Goal: Information Seeking & Learning: Check status

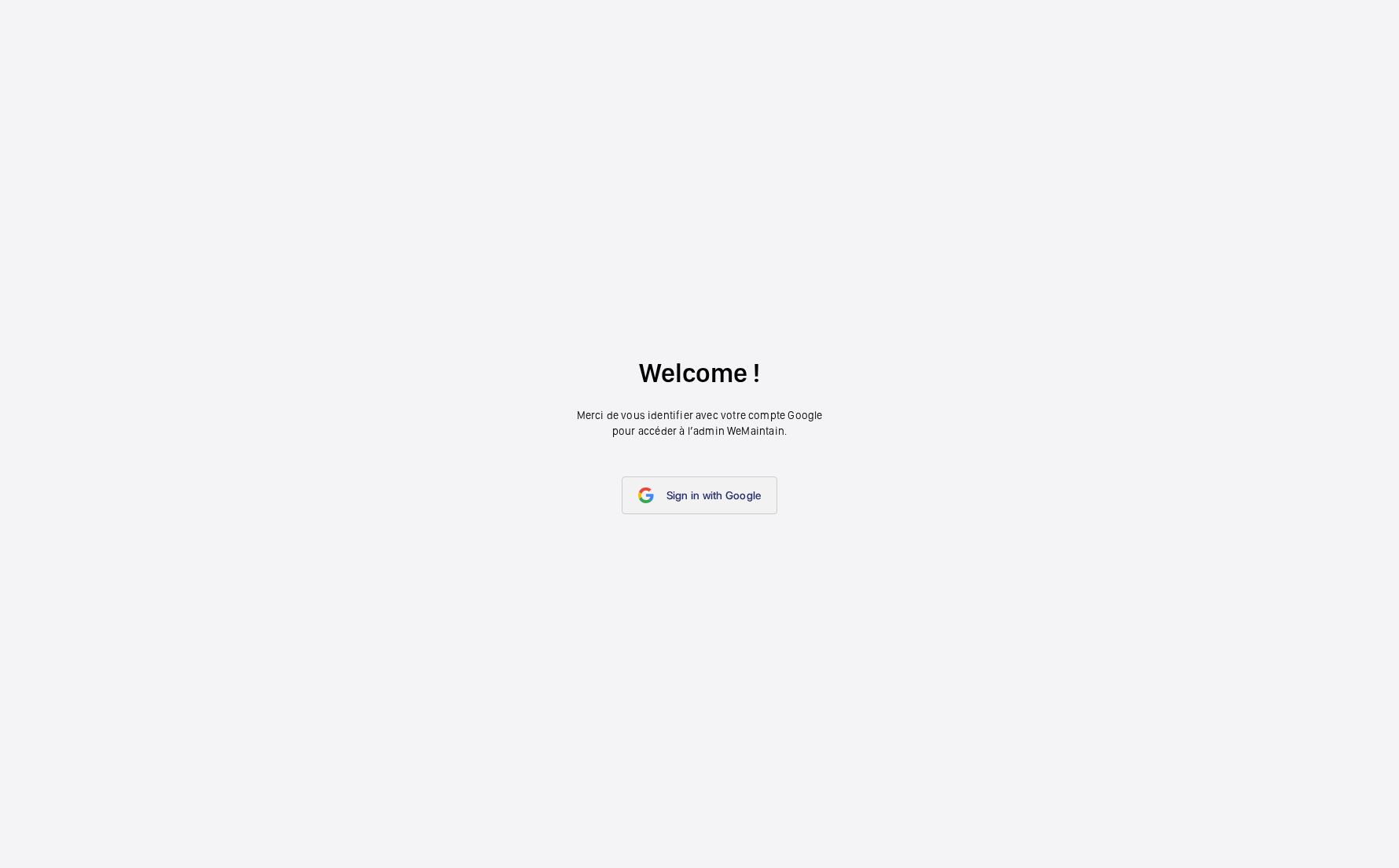
click at [670, 502] on link "Sign in with Google" at bounding box center [700, 495] width 156 height 38
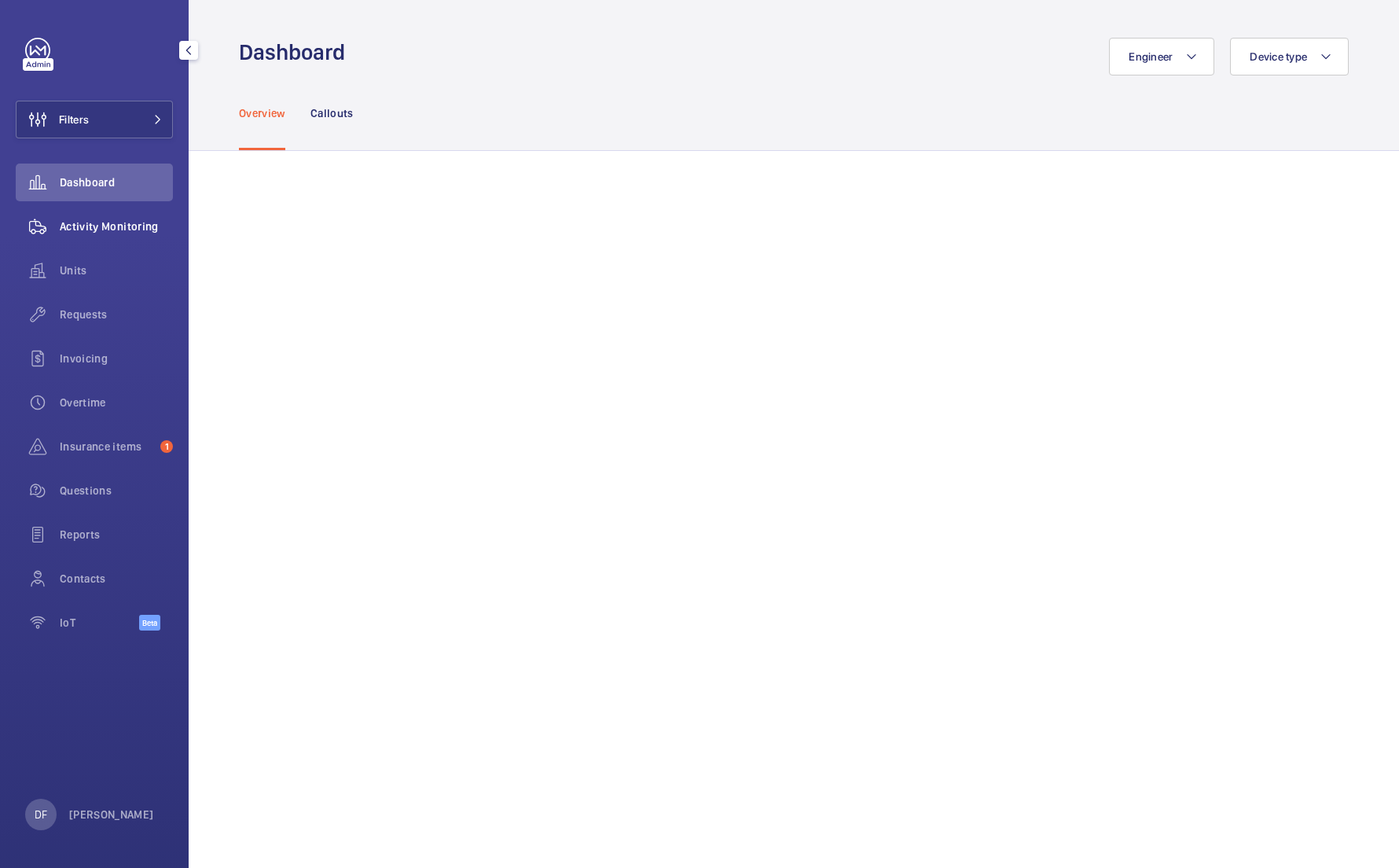
click at [145, 215] on div "Activity Monitoring" at bounding box center [95, 226] width 157 height 38
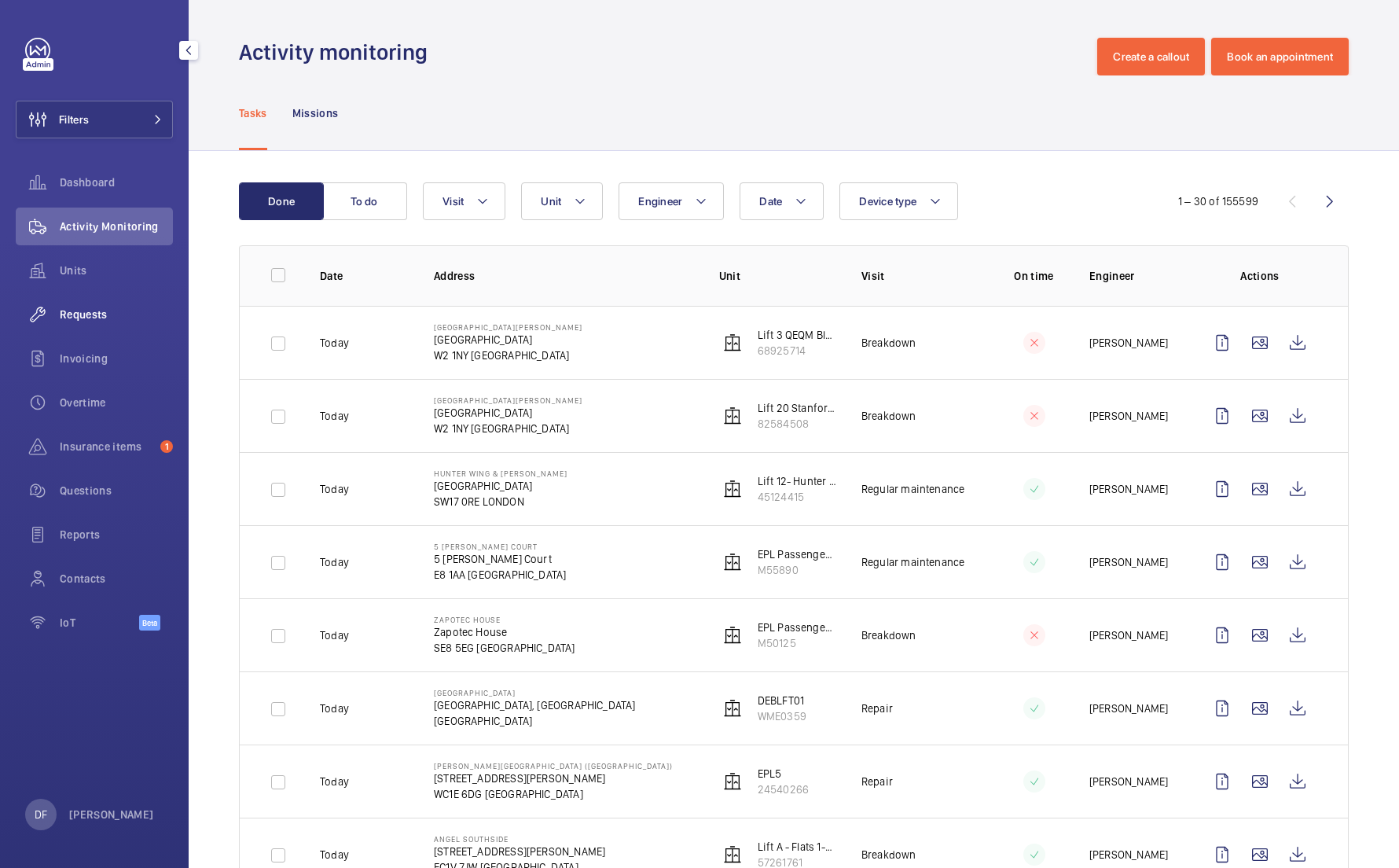
click at [132, 314] on span "Requests" at bounding box center [117, 314] width 113 height 16
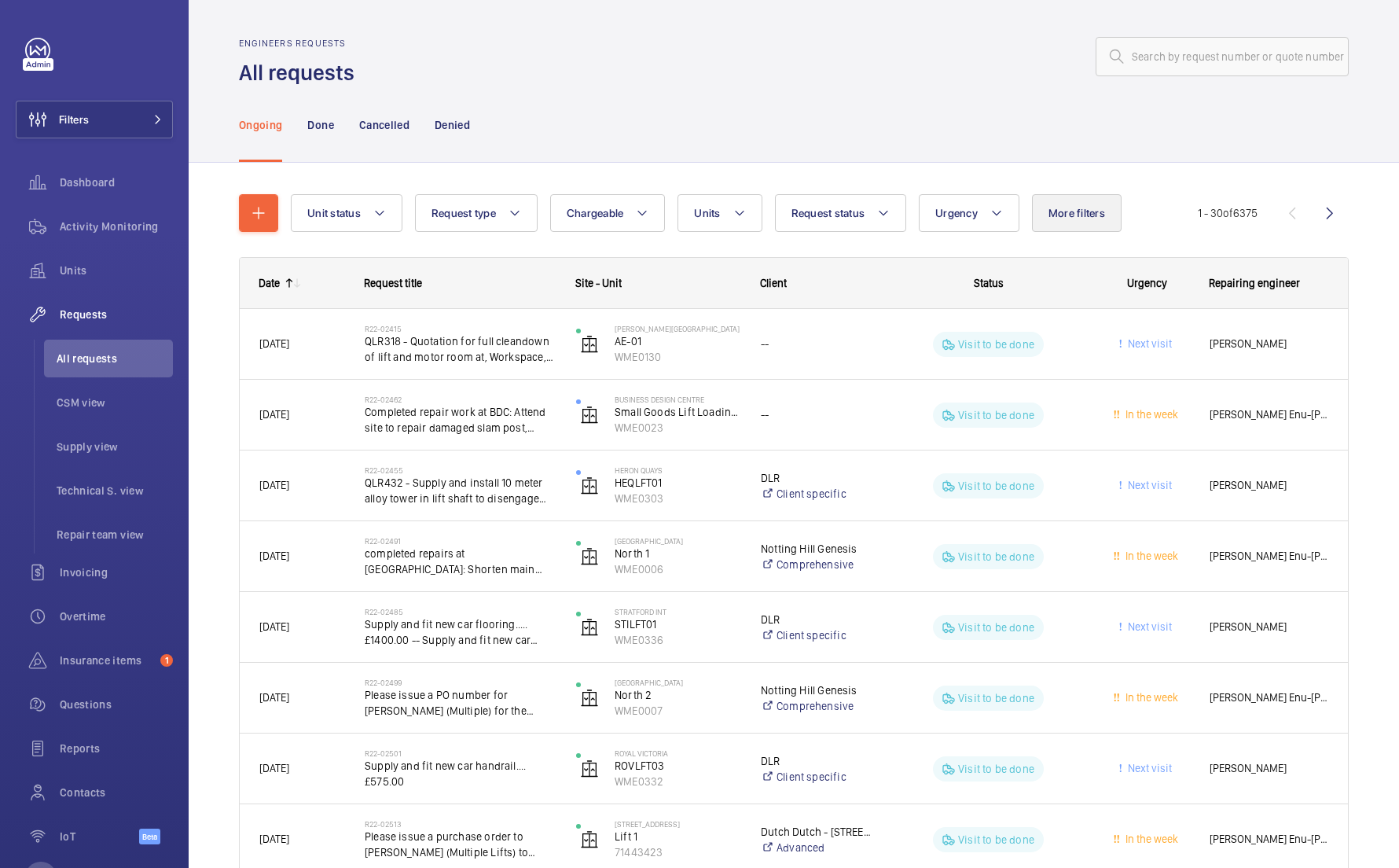
click at [1060, 200] on button "More filters" at bounding box center [1077, 213] width 89 height 38
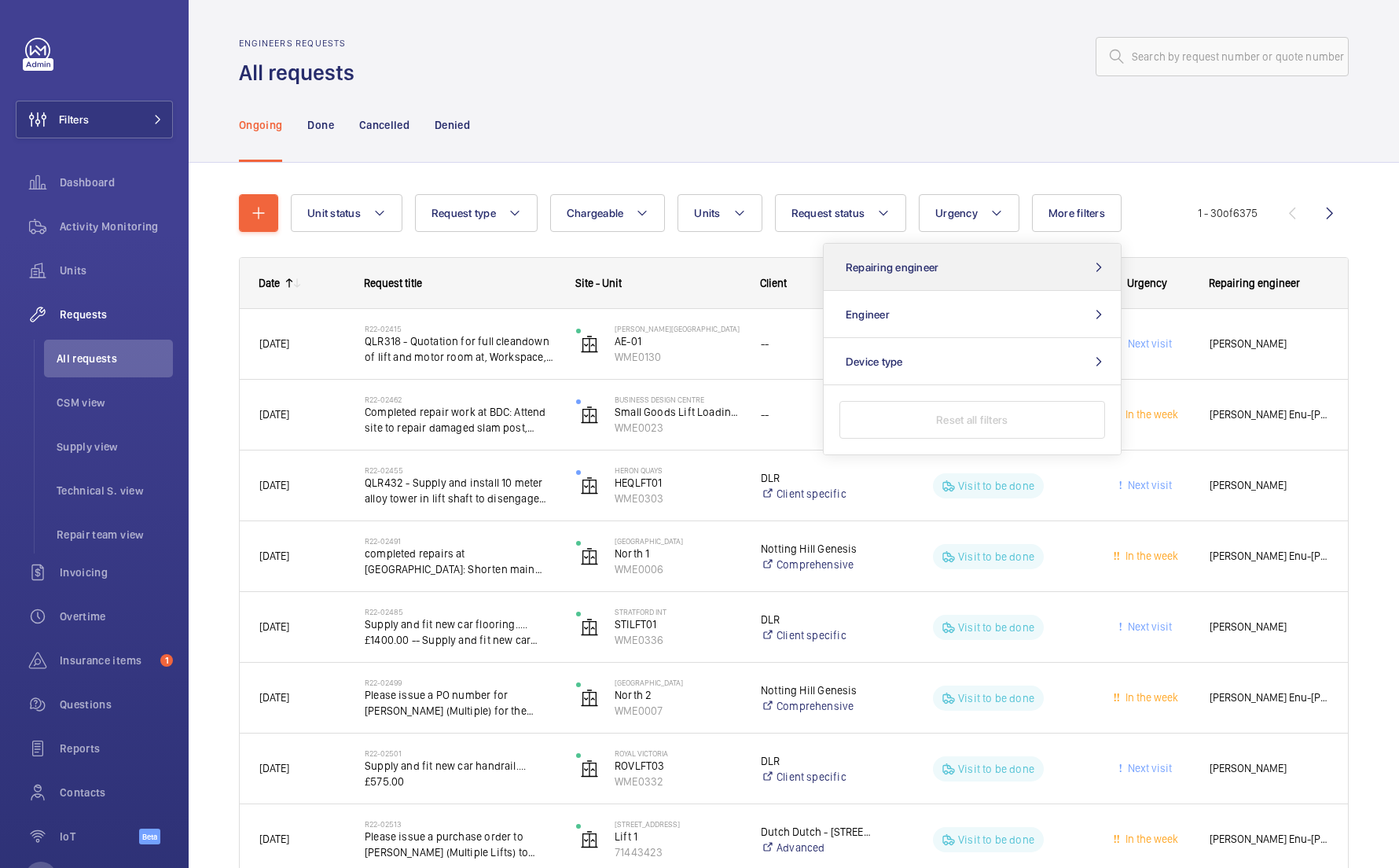
click at [1054, 285] on button "Repairing engineer" at bounding box center [973, 268] width 297 height 47
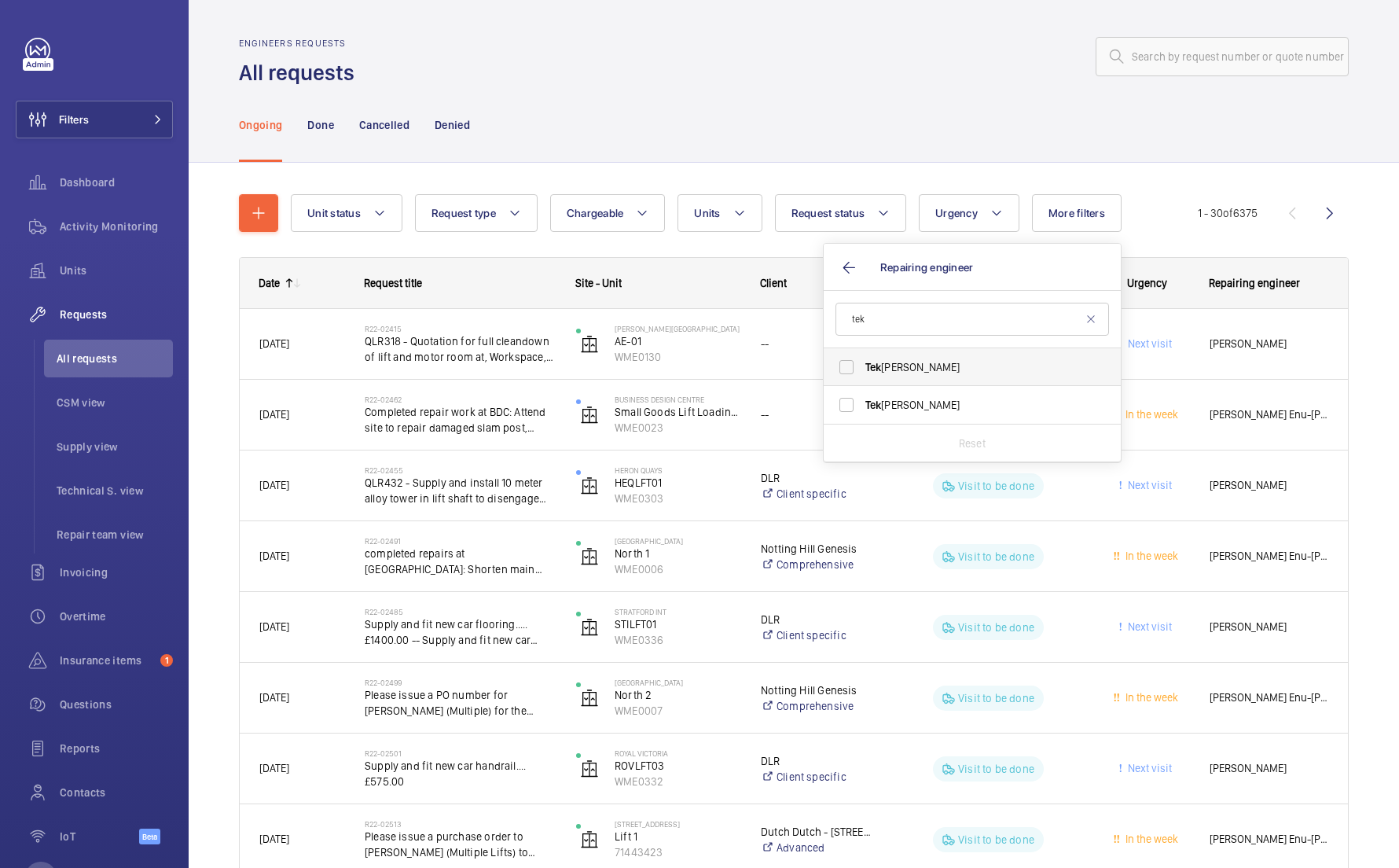
type input "tek"
click at [1012, 371] on span "[PERSON_NAME]" at bounding box center [973, 367] width 216 height 16
click at [862, 371] on input "[PERSON_NAME]" at bounding box center [846, 366] width 31 height 31
checkbox input "true"
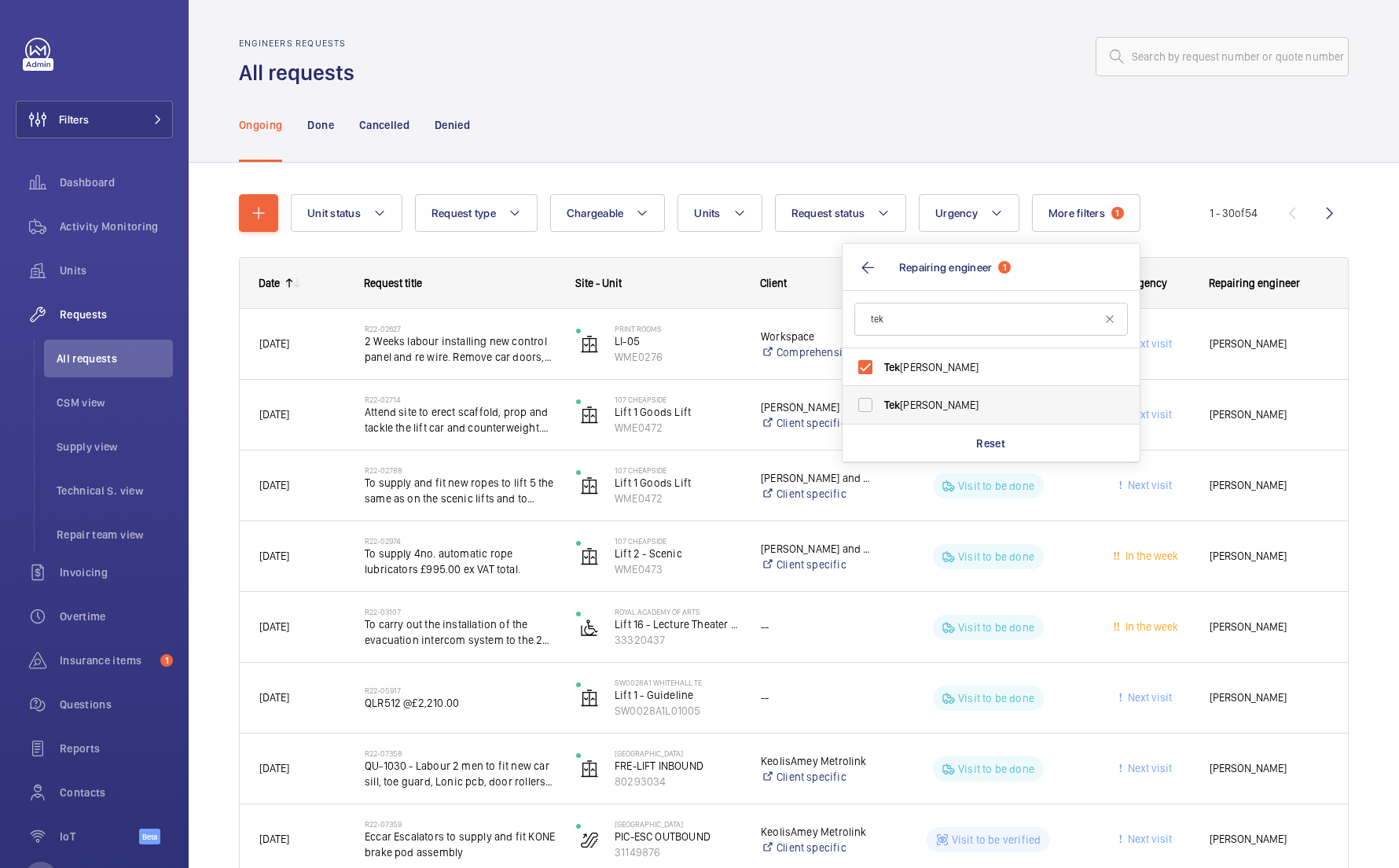
click at [1001, 405] on span "[PERSON_NAME]" at bounding box center [992, 404] width 216 height 16
click at [881, 405] on input "[PERSON_NAME]" at bounding box center [865, 404] width 31 height 31
checkbox input "true"
click at [1029, 375] on label "[PERSON_NAME]" at bounding box center [979, 366] width 274 height 38
click at [881, 375] on input "[PERSON_NAME]" at bounding box center [865, 366] width 31 height 31
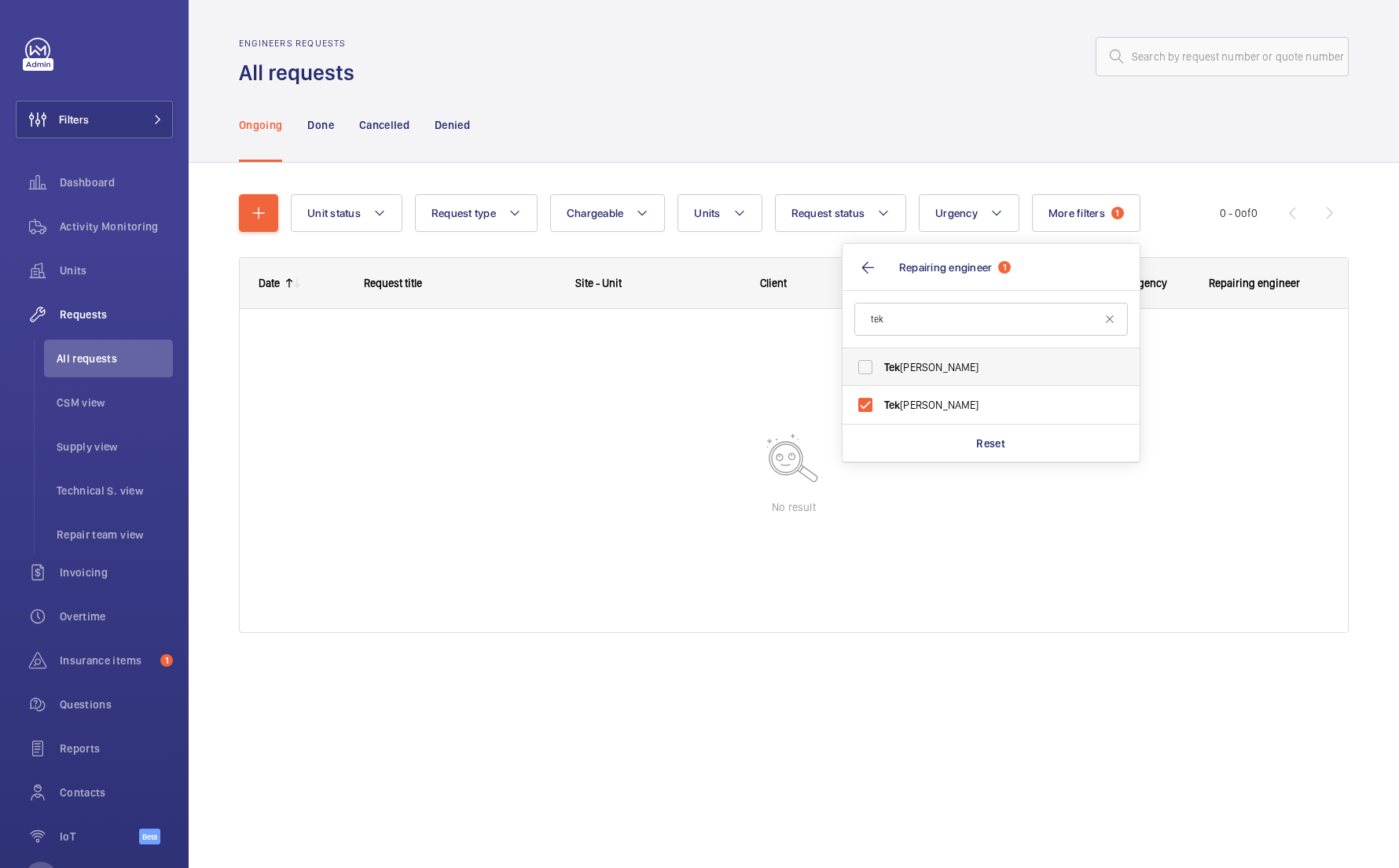
click at [1026, 378] on label "[PERSON_NAME]" at bounding box center [979, 366] width 274 height 38
click at [881, 378] on input "[PERSON_NAME]" at bounding box center [865, 366] width 31 height 31
checkbox input "true"
click at [1016, 395] on label "[PERSON_NAME]" at bounding box center [979, 404] width 274 height 38
click at [881, 395] on input "[PERSON_NAME]" at bounding box center [865, 404] width 31 height 31
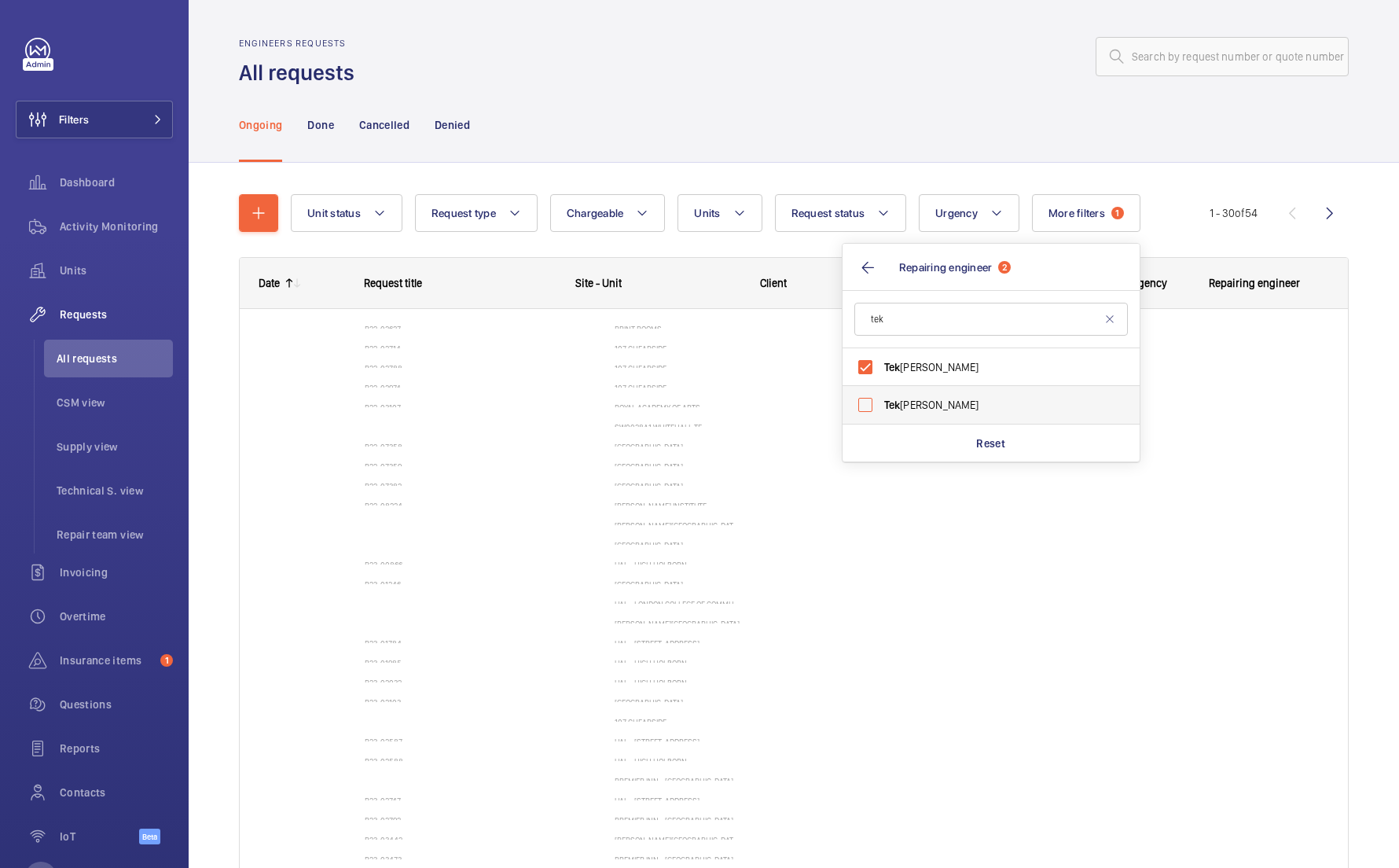
checkbox input "false"
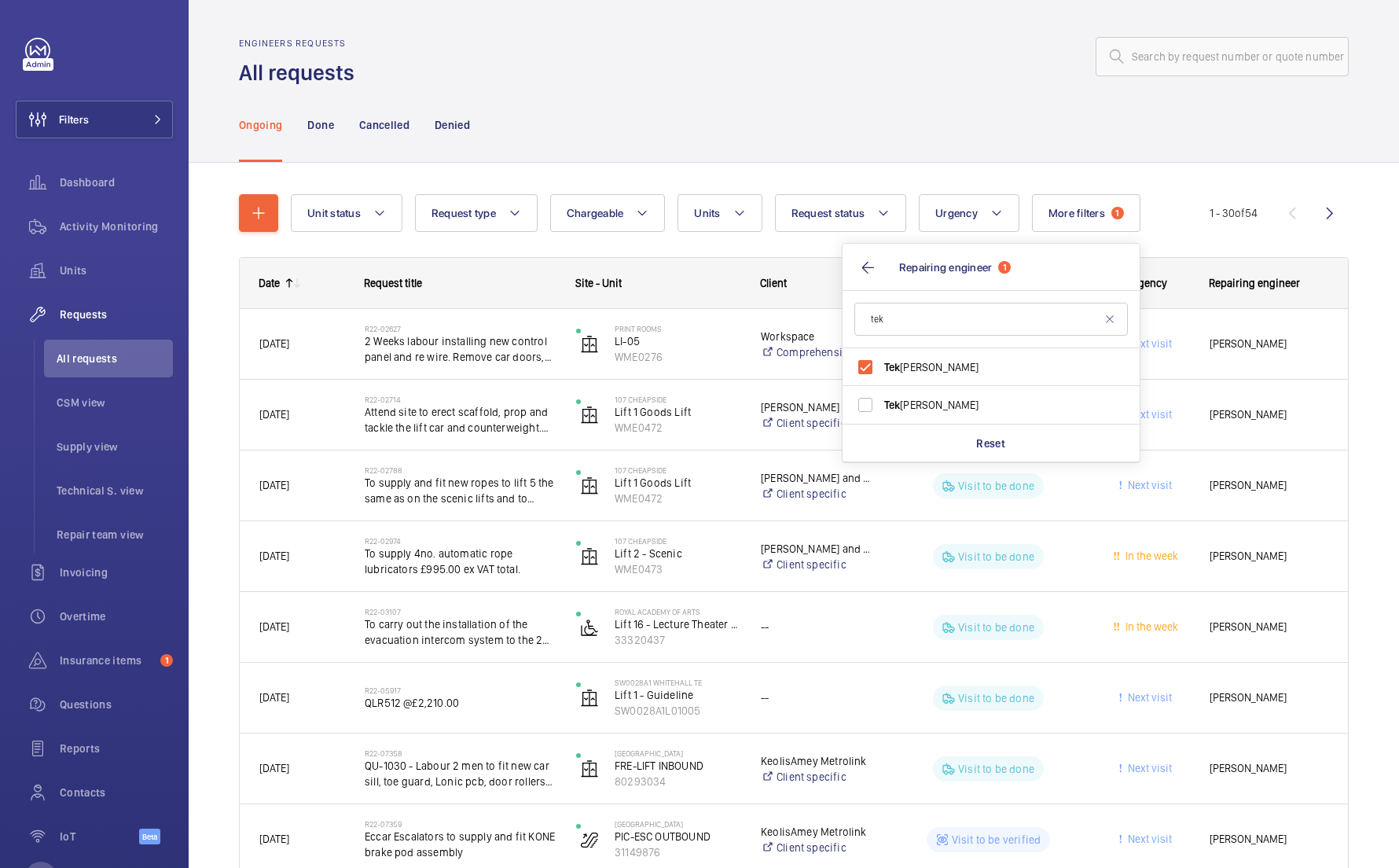
click at [1023, 148] on div "Ongoing Done Cancelled Denied" at bounding box center [794, 124] width 1110 height 74
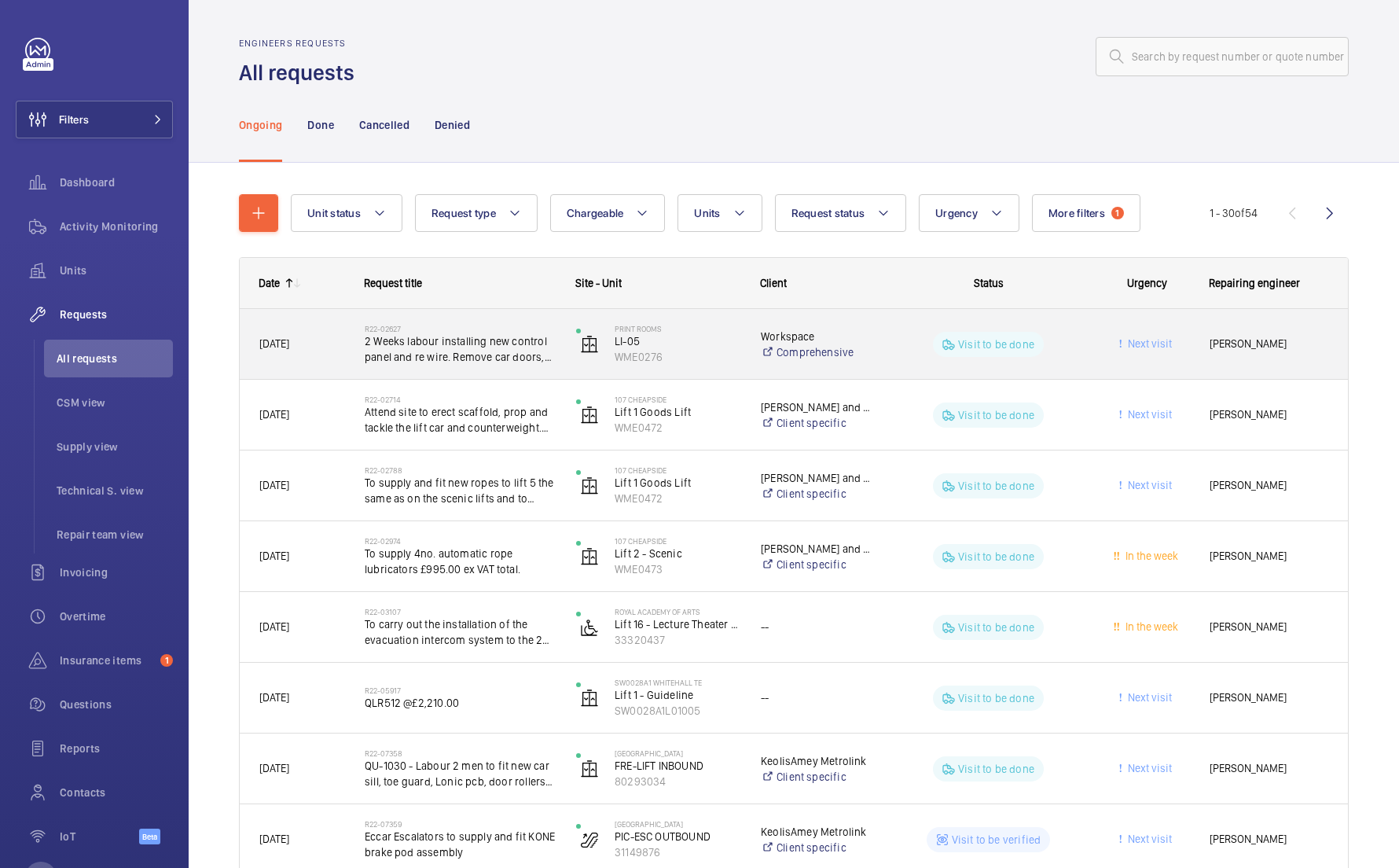
click at [305, 365] on div "[DATE]" at bounding box center [292, 344] width 104 height 50
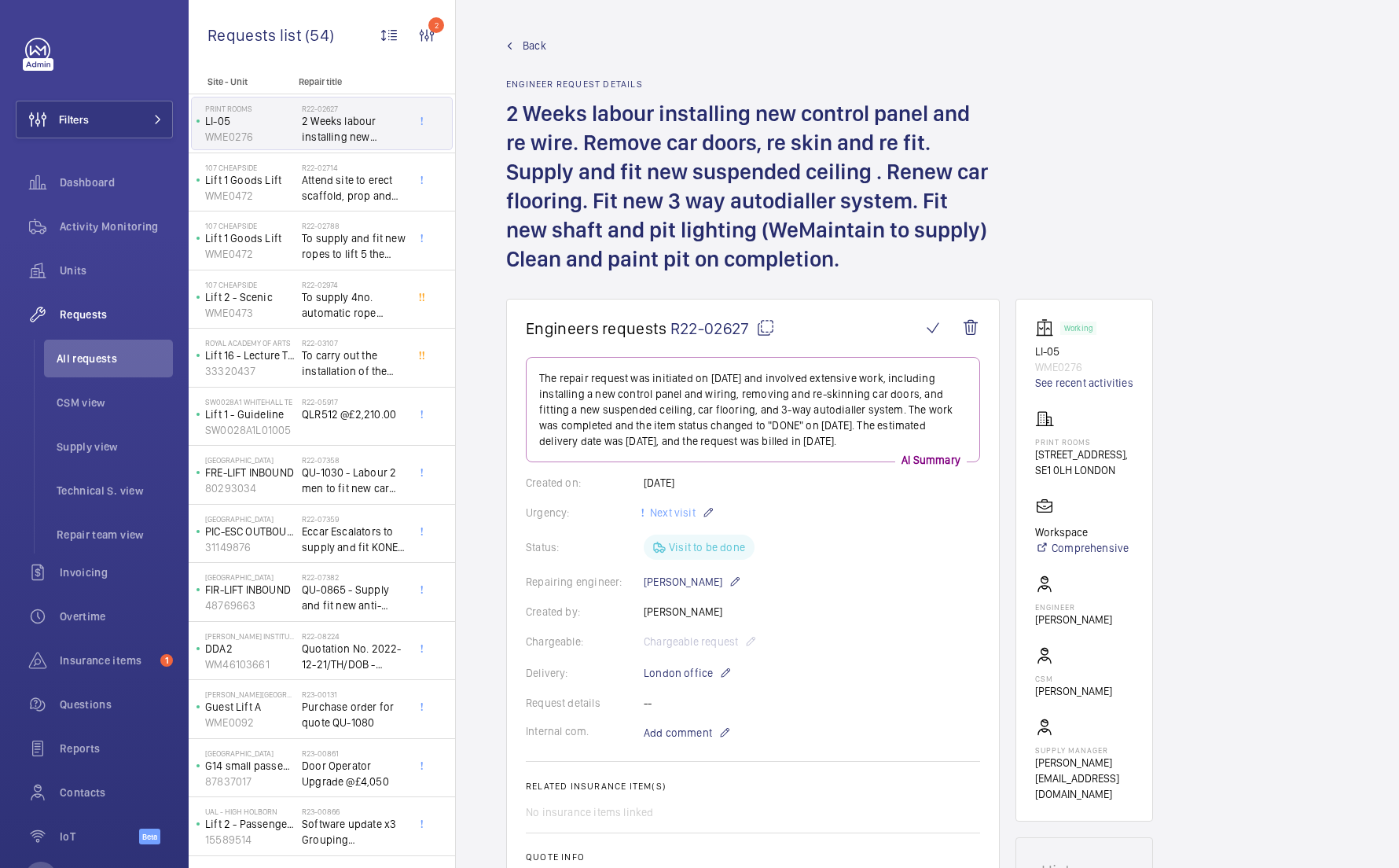
click at [763, 325] on mat-icon at bounding box center [766, 328] width 19 height 19
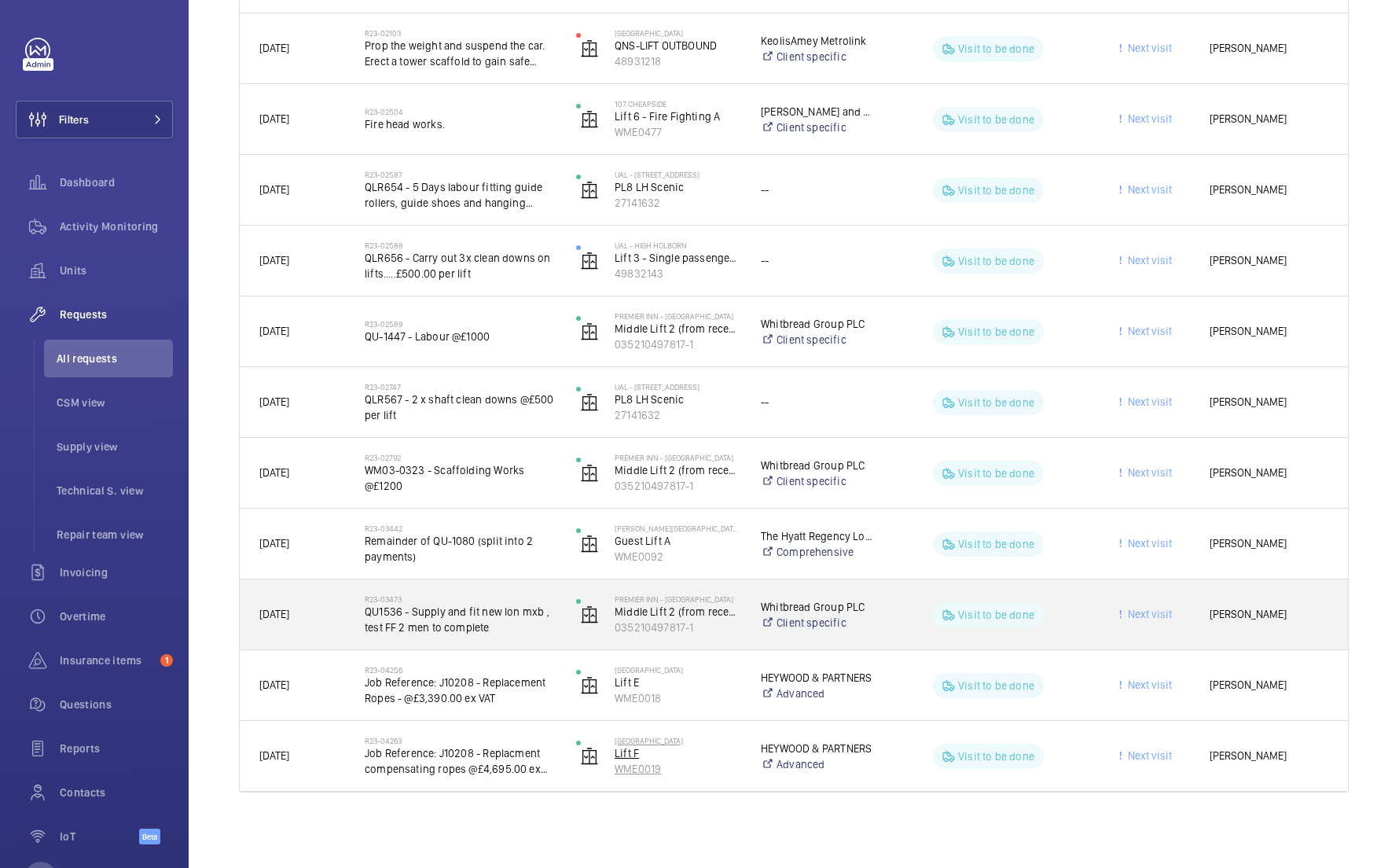
scroll to position [1640, 0]
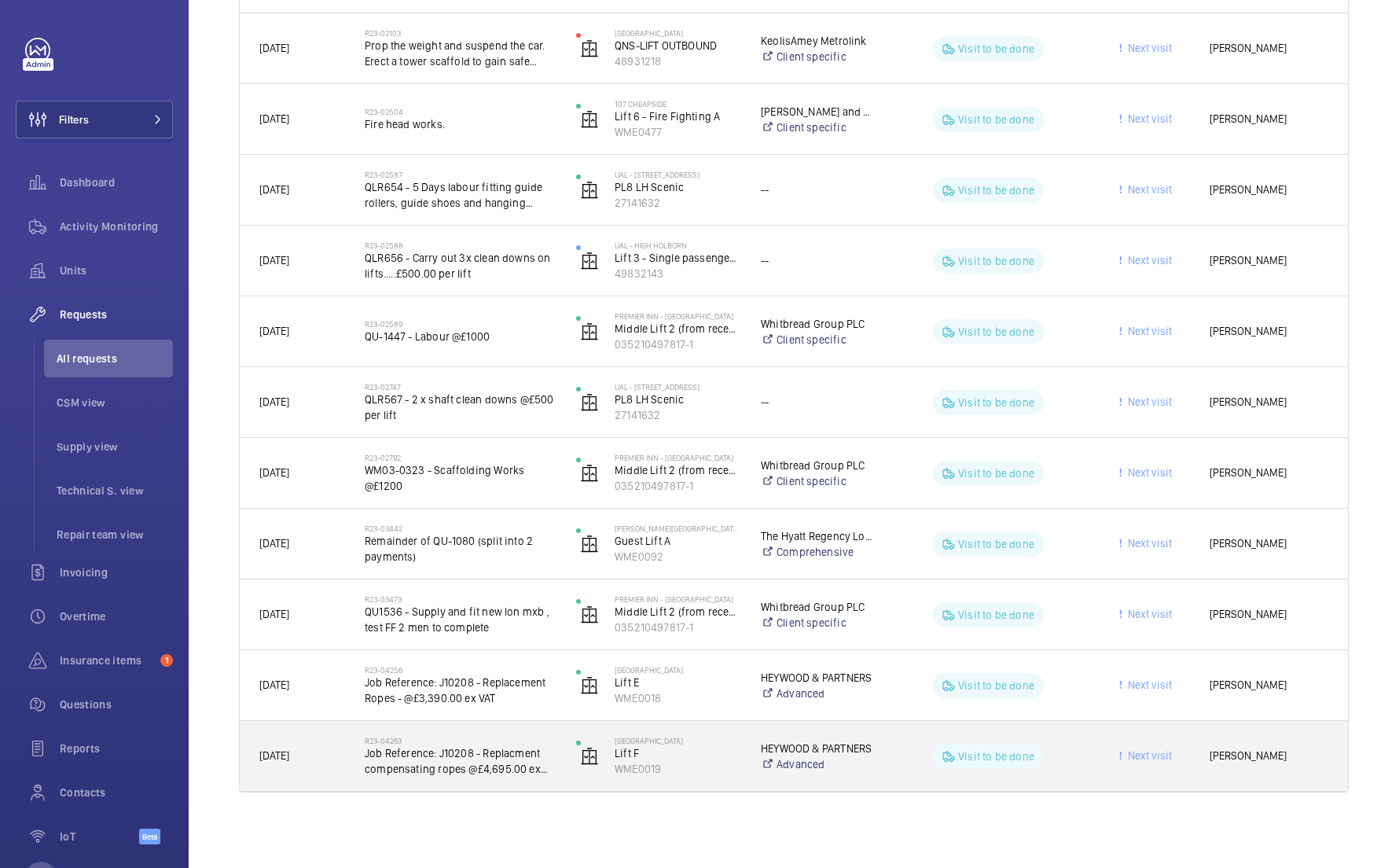
click at [458, 736] on h2 "R23-04263" at bounding box center [460, 741] width 191 height 9
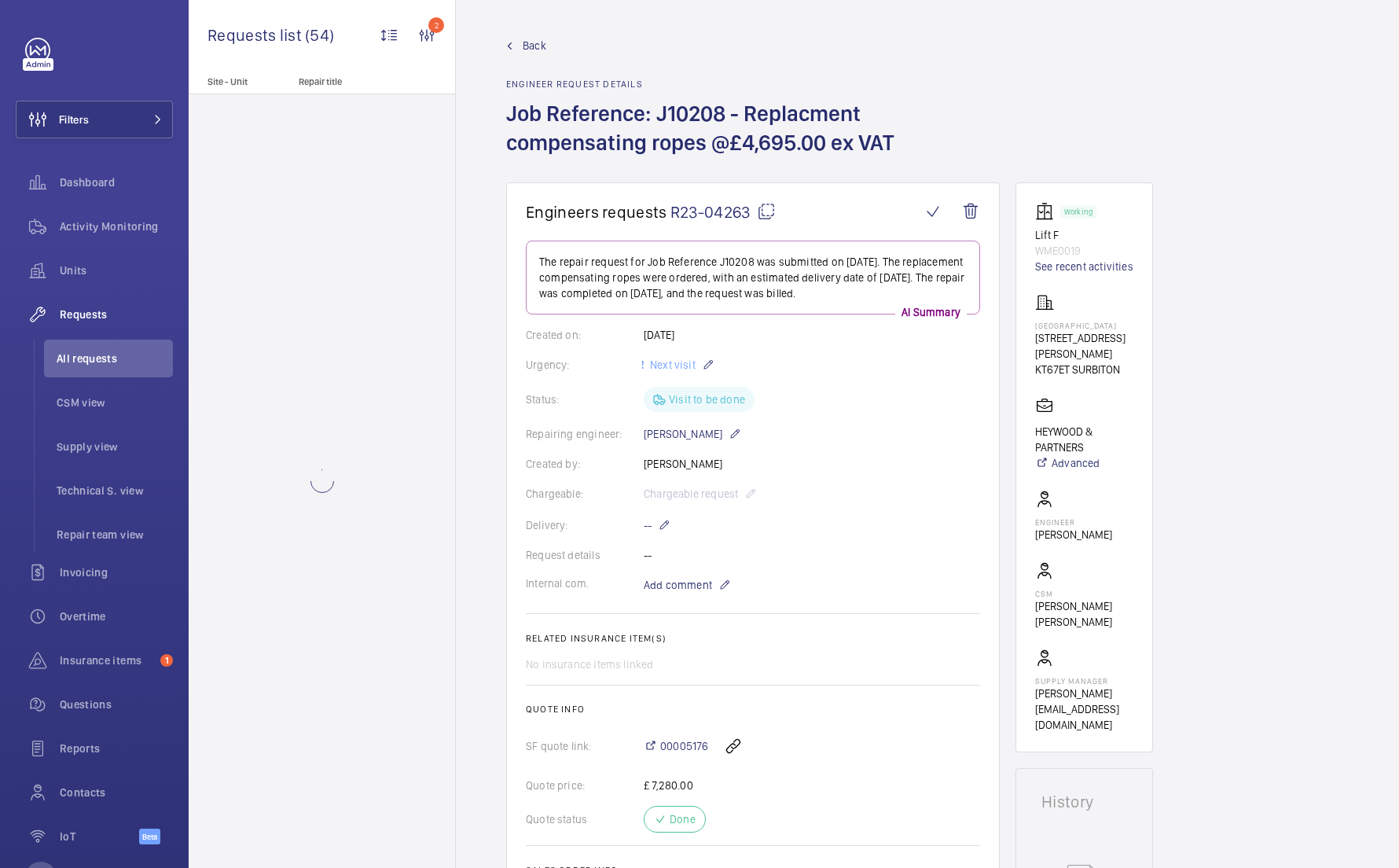
click at [784, 213] on h1 "Engineers requests R23-04263" at bounding box center [724, 211] width 395 height 19
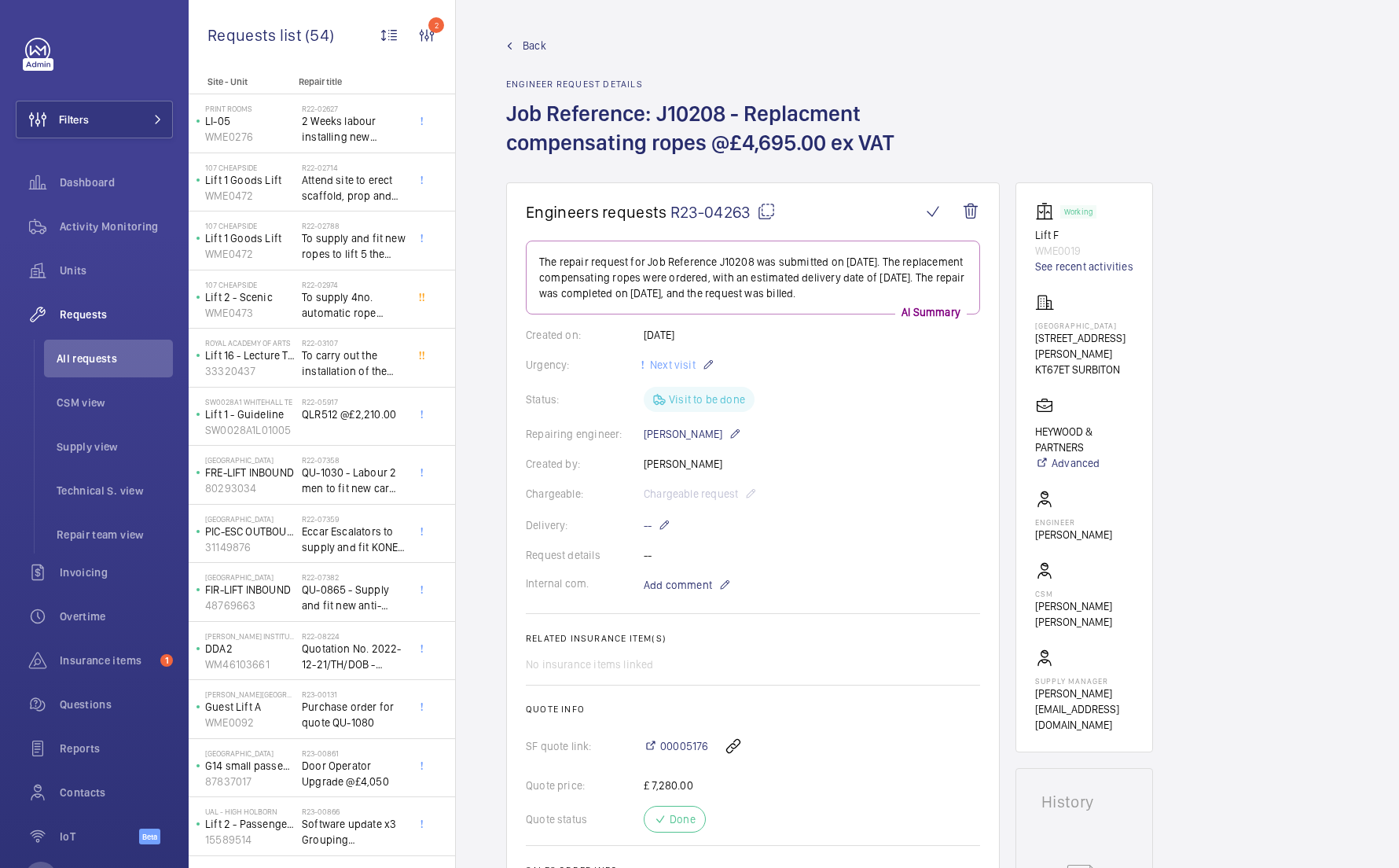
click at [770, 210] on mat-icon at bounding box center [767, 211] width 19 height 19
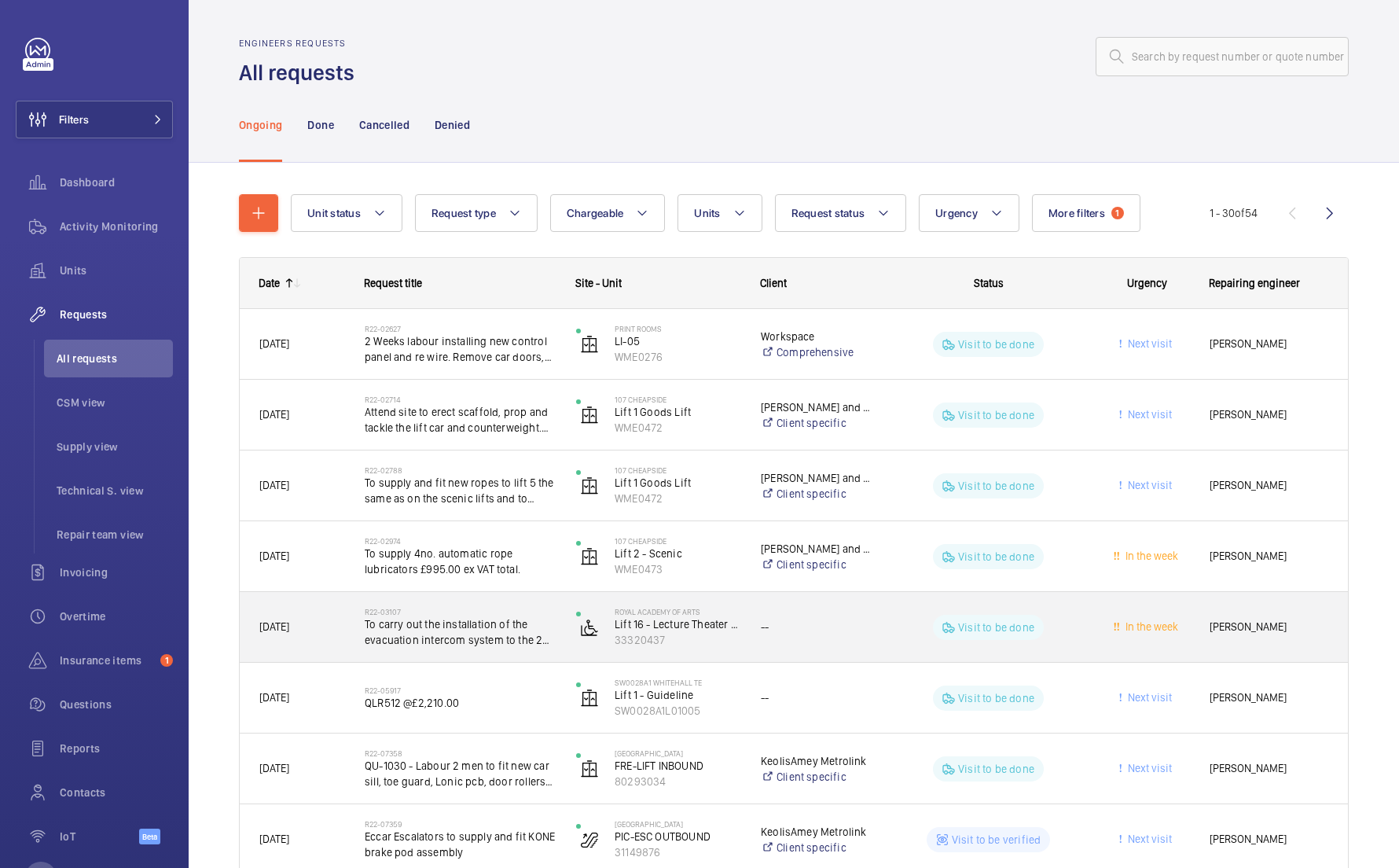
click at [864, 616] on div "--" at bounding box center [807, 627] width 131 height 50
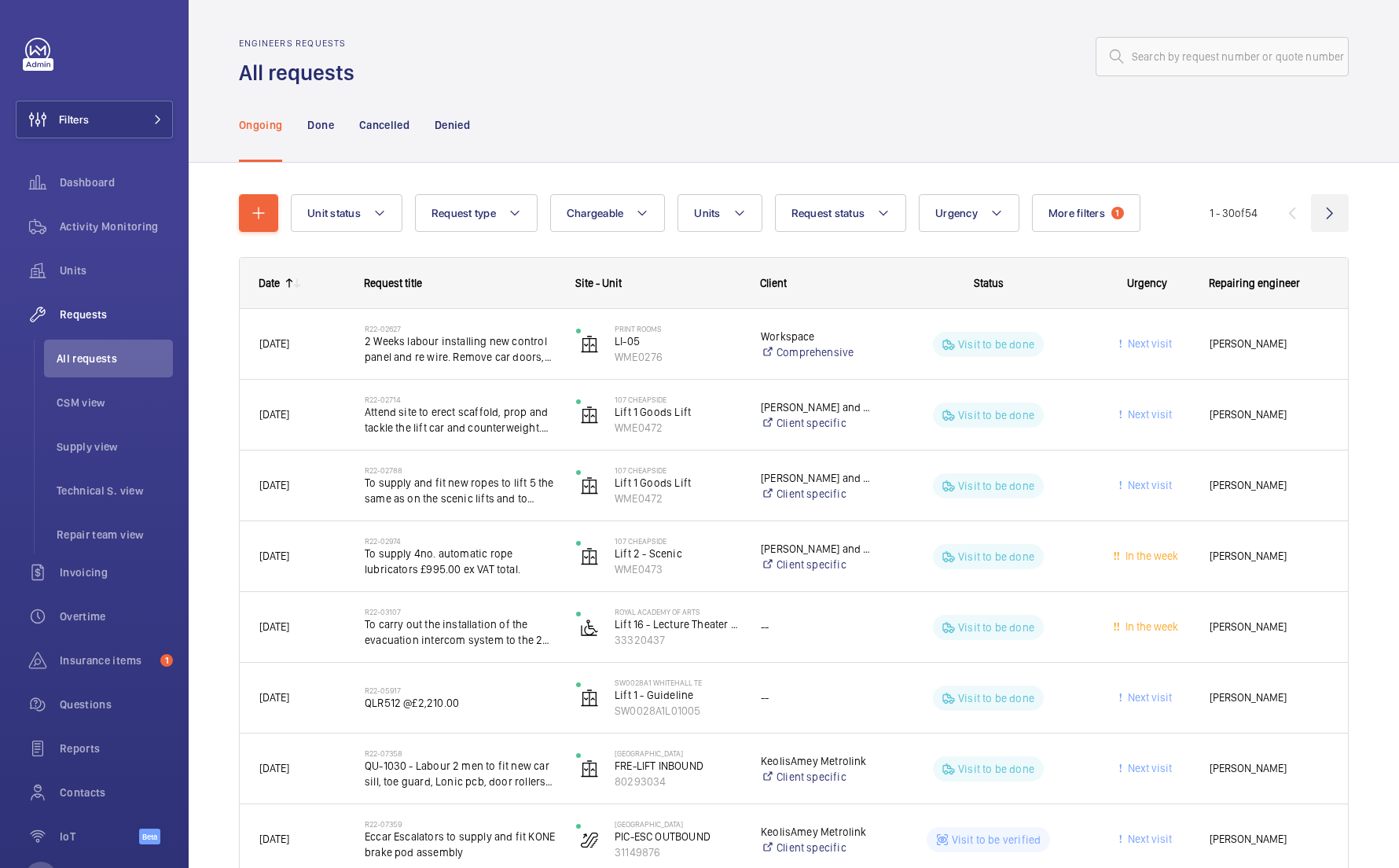
click at [1337, 209] on wm-front-icon-button at bounding box center [1330, 213] width 38 height 38
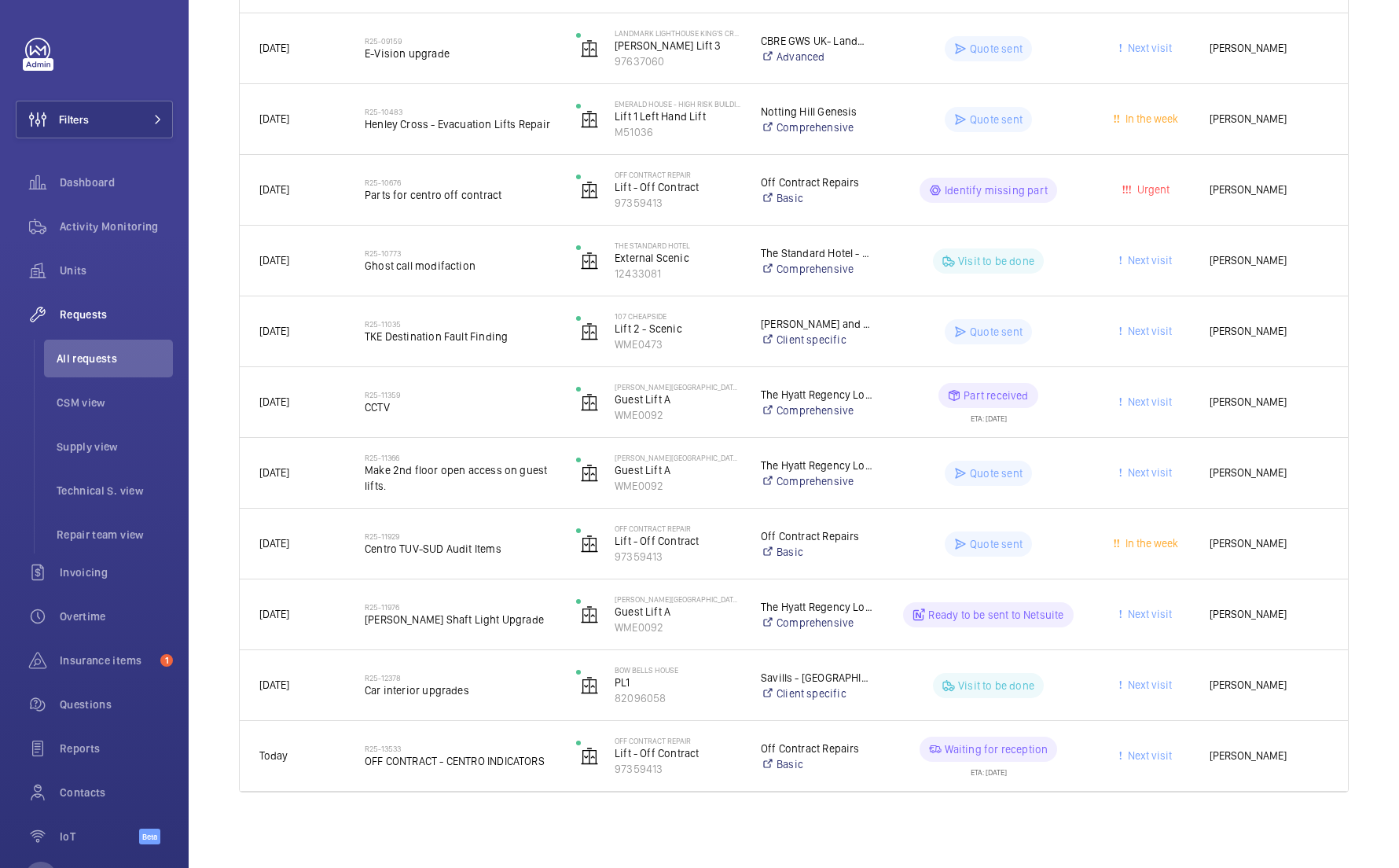
scroll to position [1215, 0]
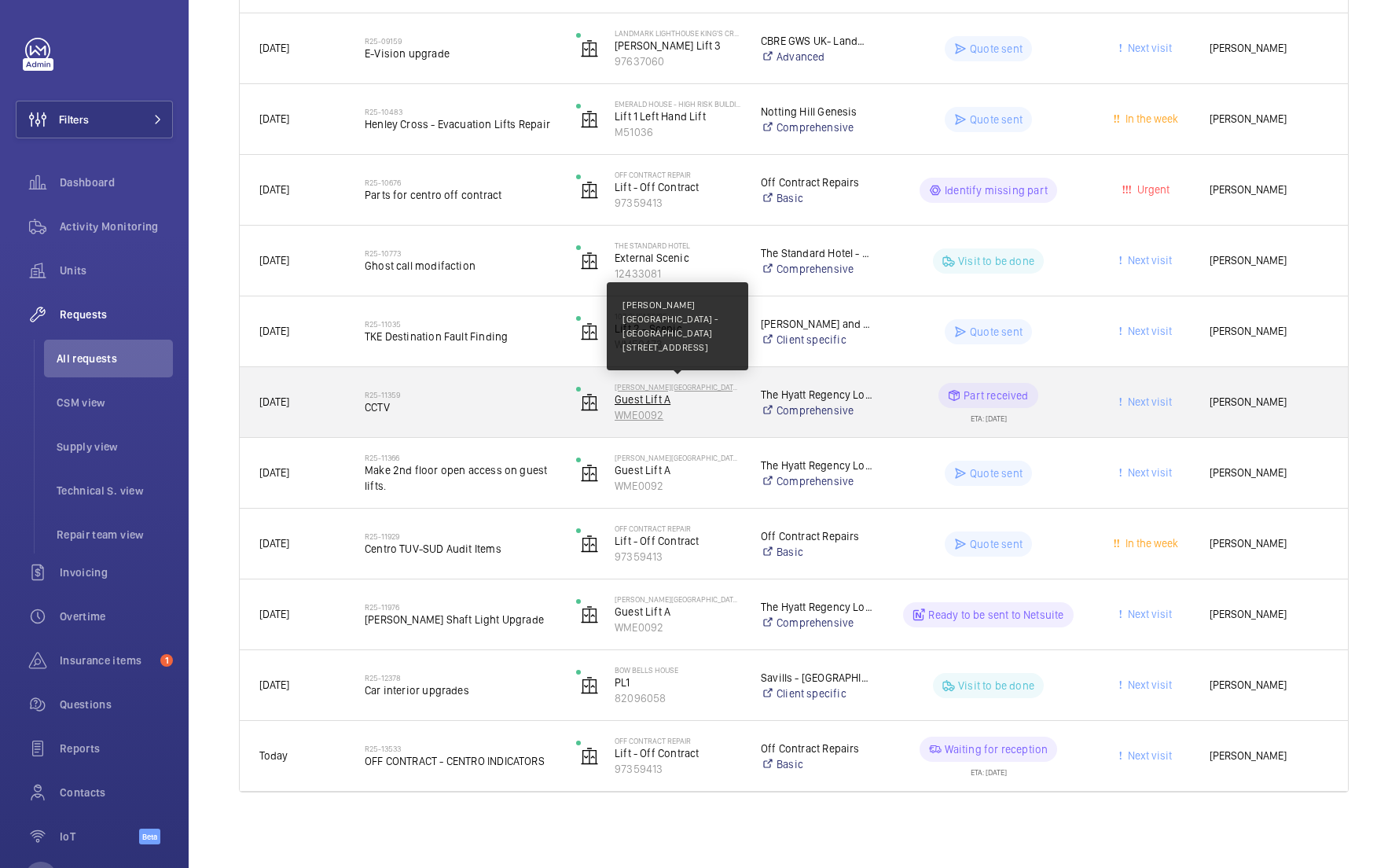
click at [730, 385] on p "[PERSON_NAME][GEOGRAPHIC_DATA] - [GEOGRAPHIC_DATA]" at bounding box center [677, 387] width 126 height 9
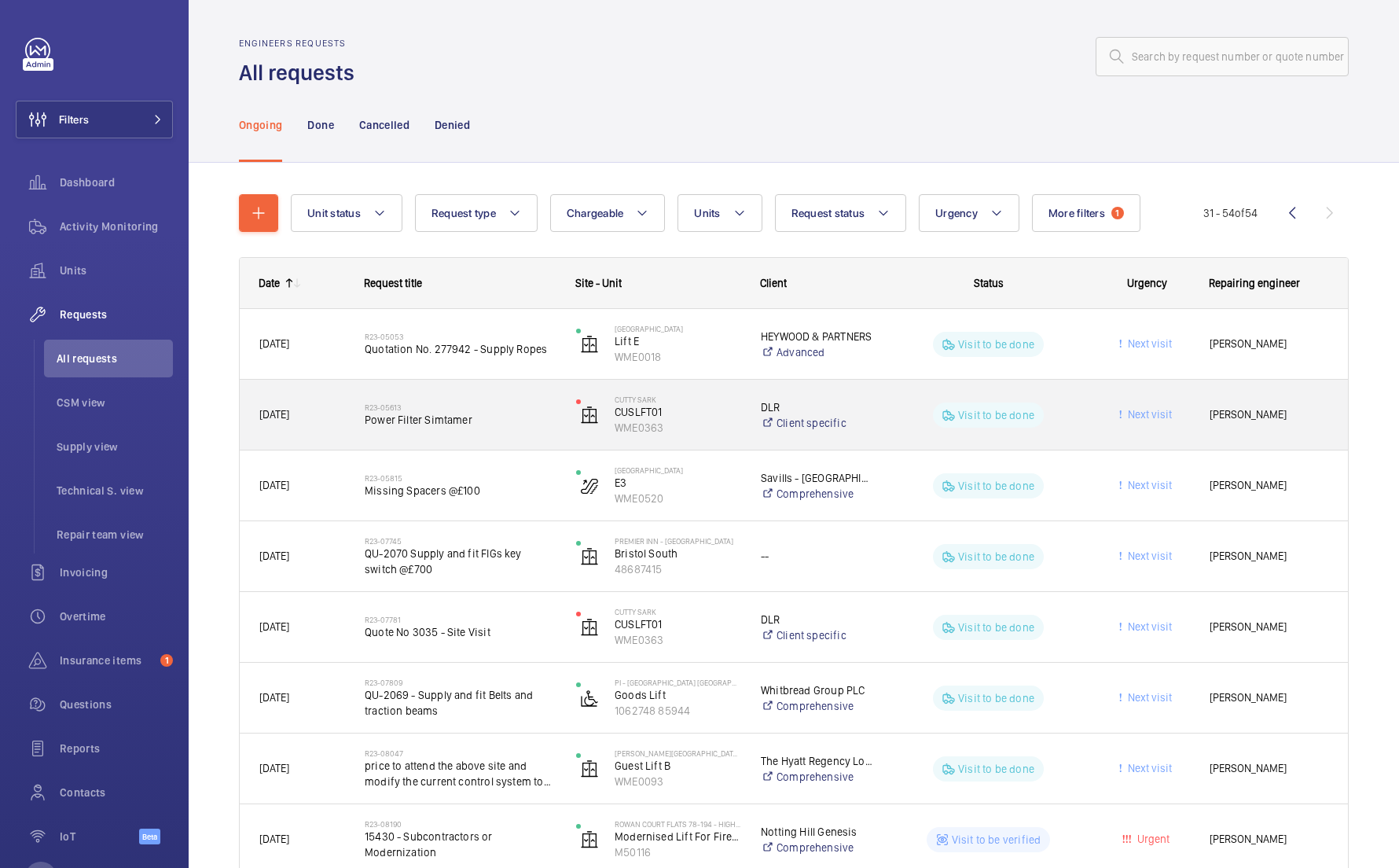
click at [493, 431] on div "R23-05613 Power Filter Simtamer" at bounding box center [460, 415] width 191 height 46
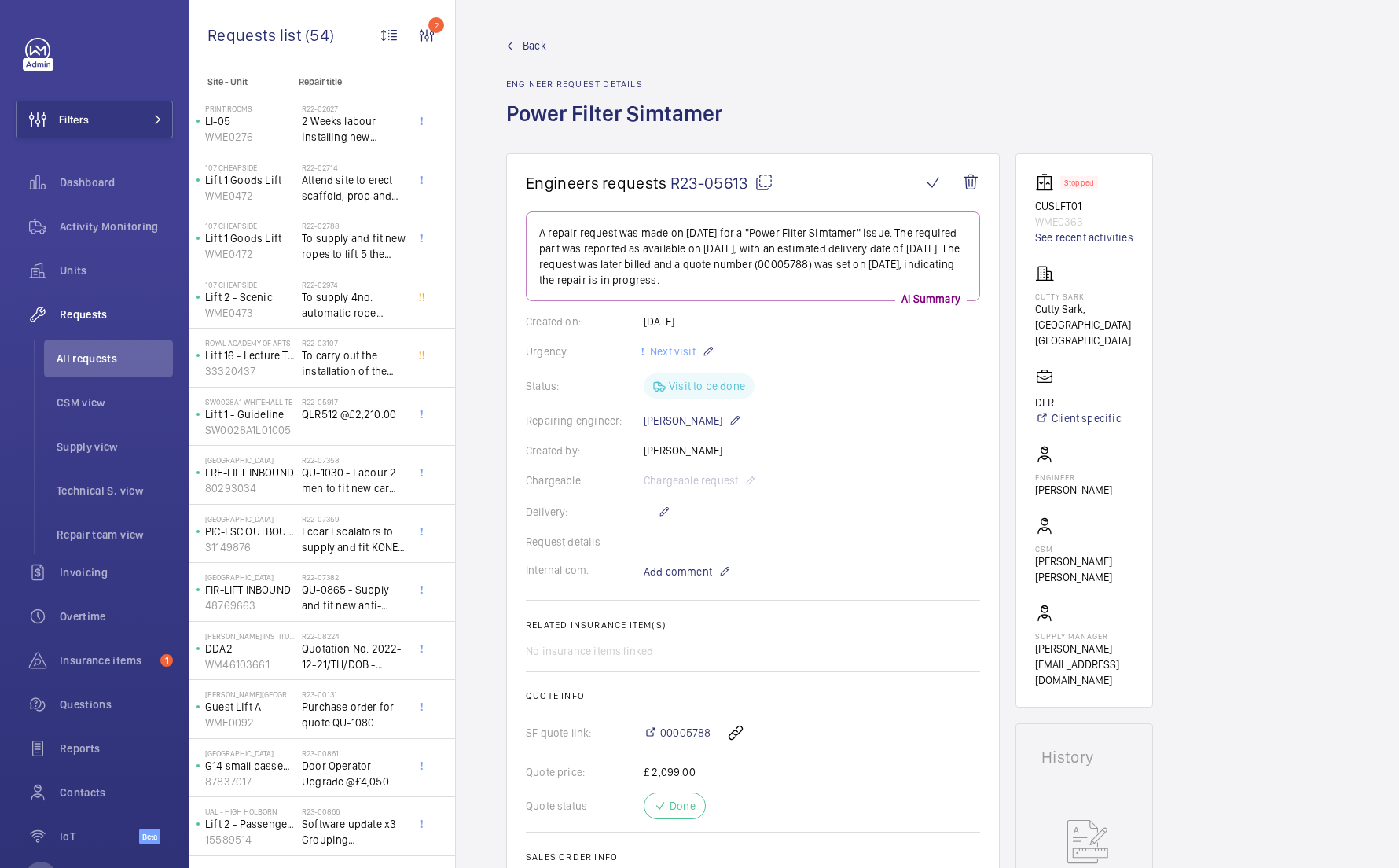
click at [763, 181] on mat-icon at bounding box center [764, 182] width 19 height 19
